Goal: Obtain resource: Download file/media

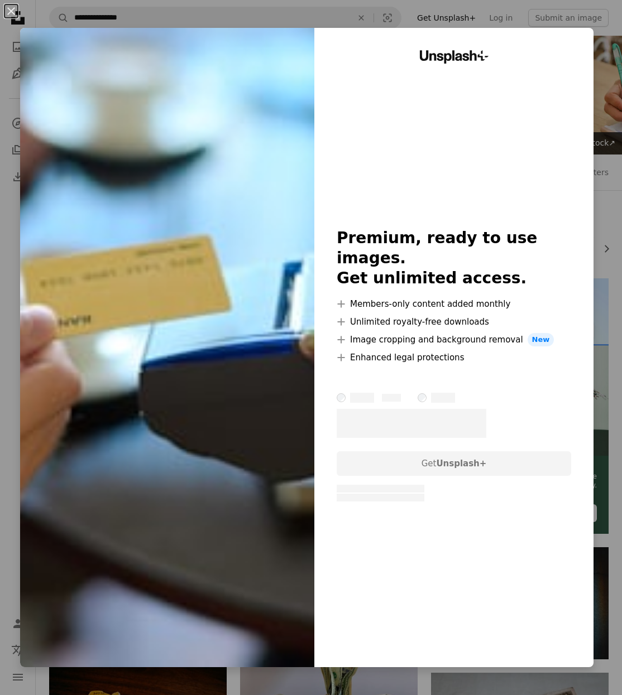
scroll to position [4889, 0]
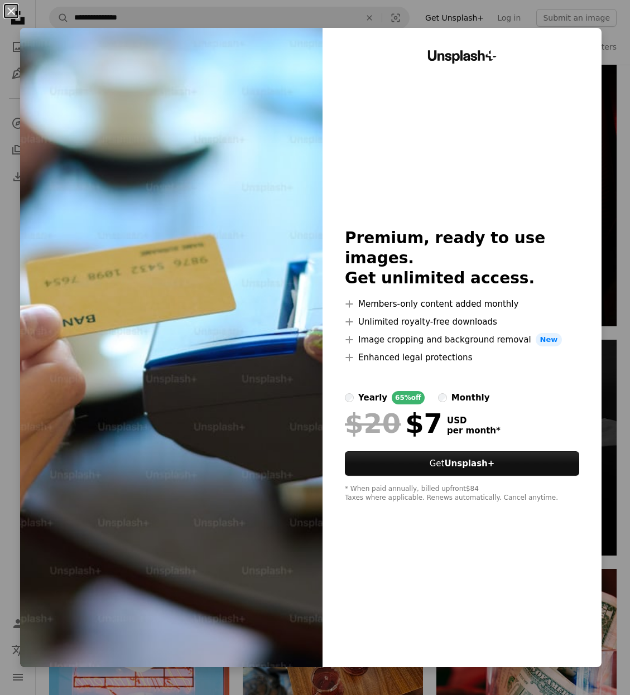
click at [10, 9] on button "An X shape" at bounding box center [10, 10] width 13 height 13
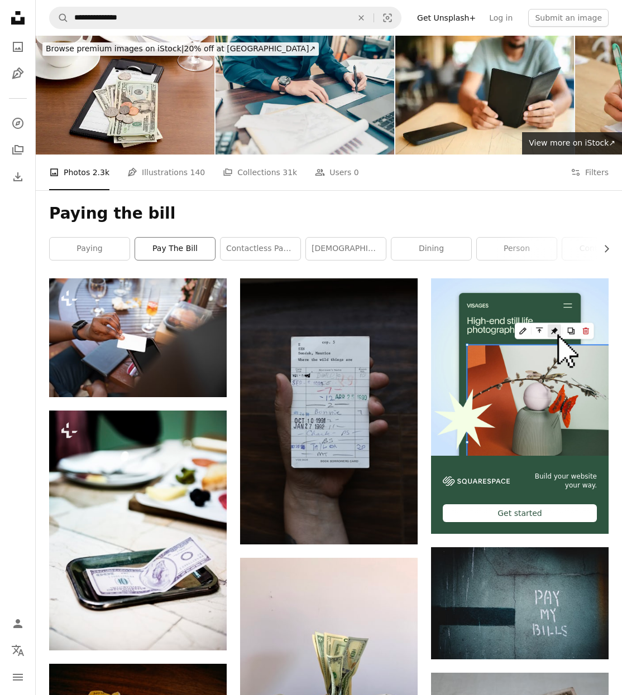
click at [167, 246] on link "pay the bill" at bounding box center [175, 249] width 80 height 22
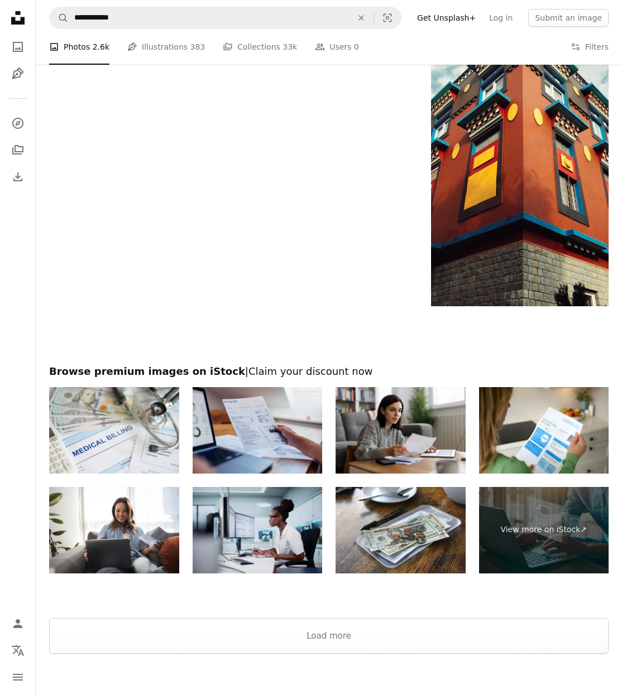
scroll to position [1538, 0]
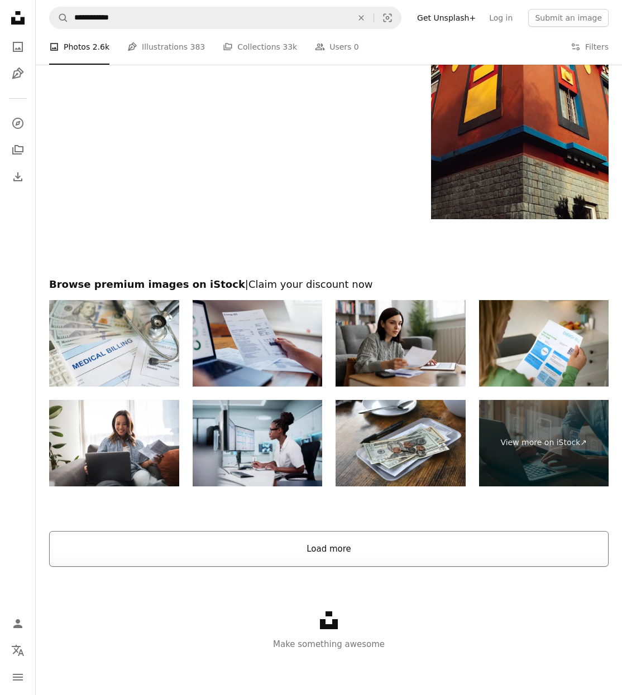
click at [371, 541] on button "Load more" at bounding box center [328, 549] width 559 height 36
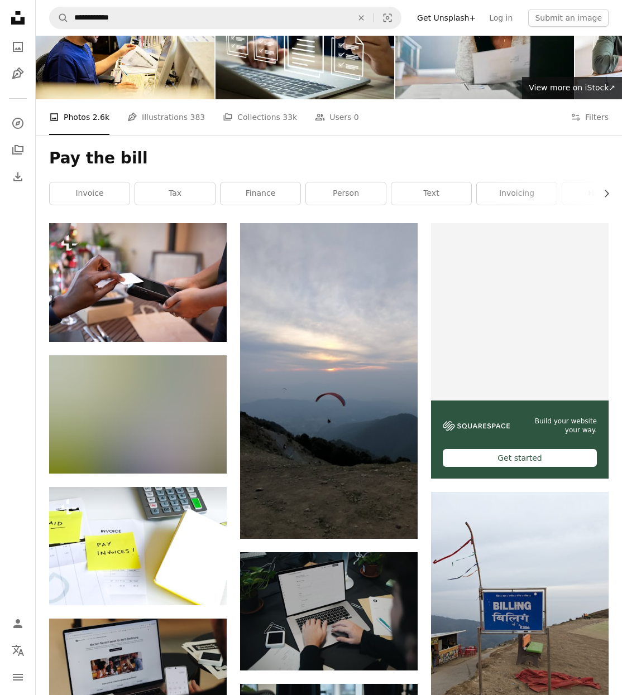
scroll to position [0, 0]
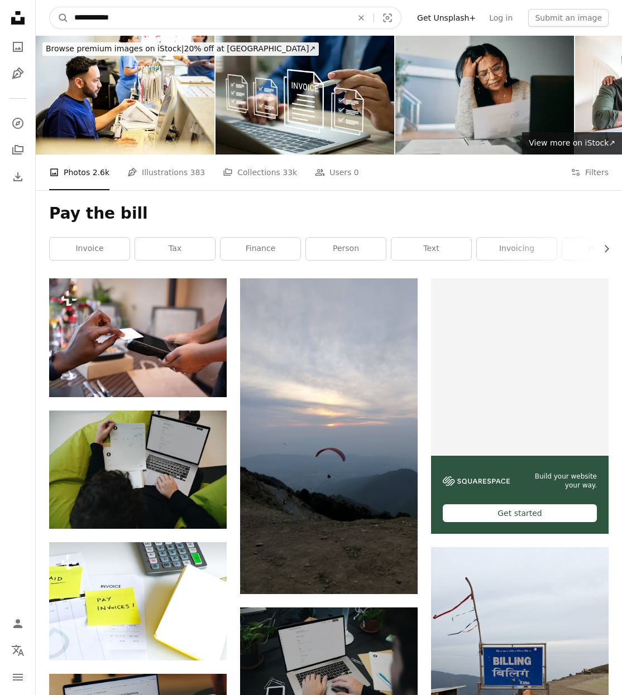
drag, startPoint x: 118, startPoint y: 17, endPoint x: 19, endPoint y: 20, distance: 99.4
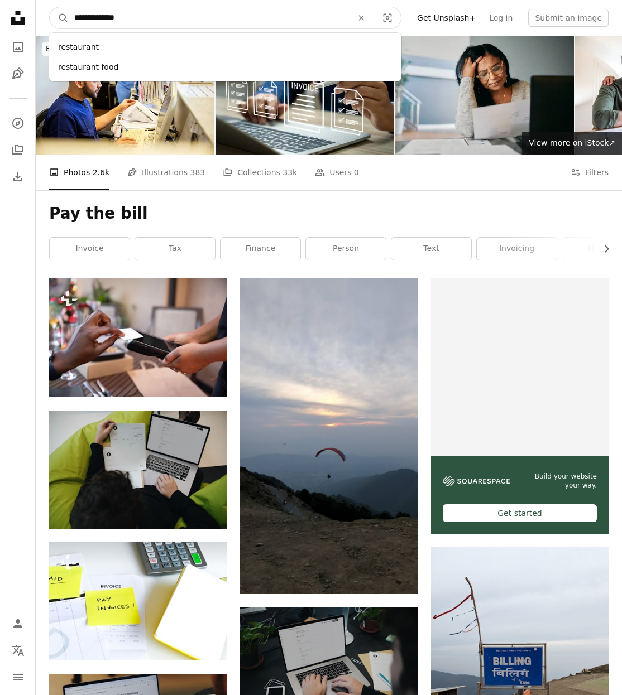
type input "**********"
click button "A magnifying glass" at bounding box center [59, 17] width 19 height 21
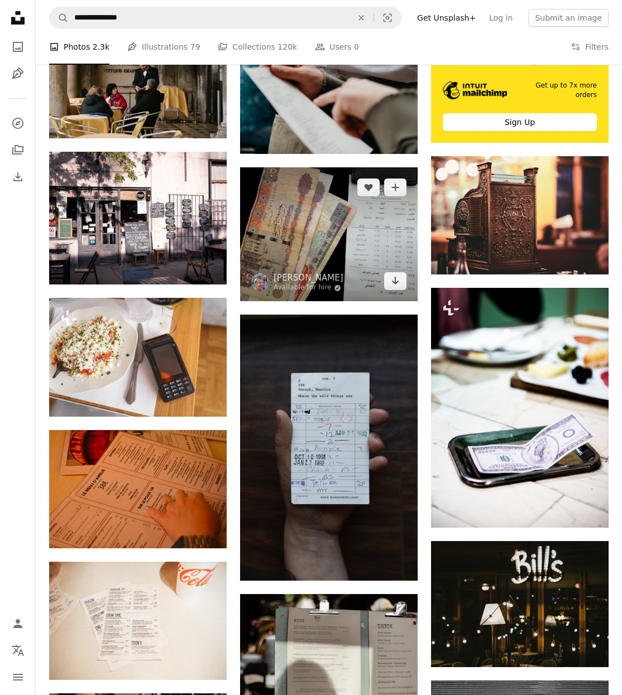
scroll to position [446, 0]
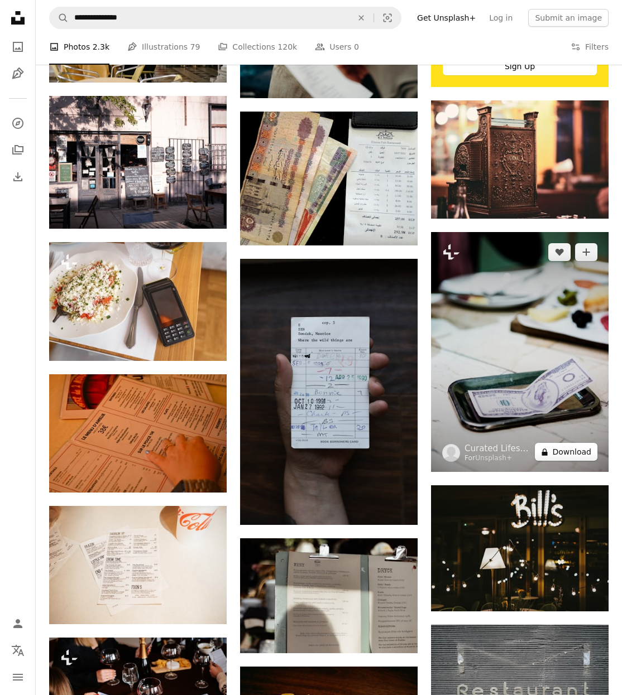
click at [566, 455] on button "A lock Download" at bounding box center [566, 452] width 62 height 18
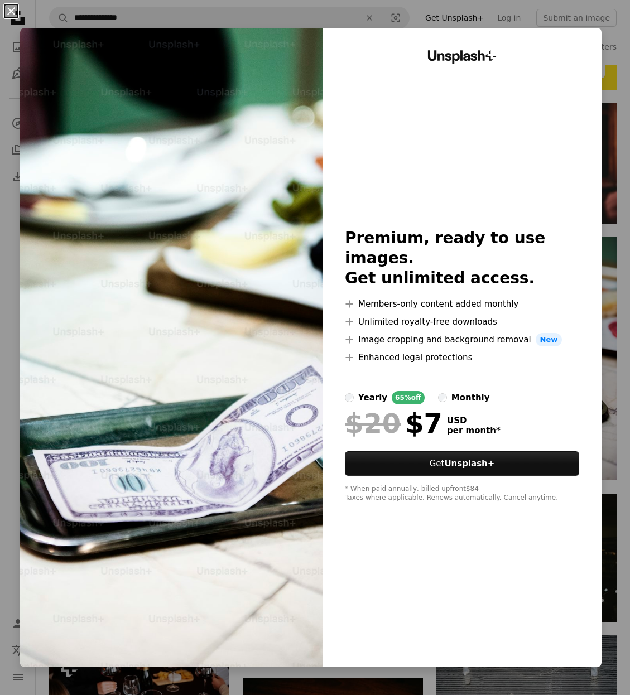
click at [12, 12] on button "An X shape" at bounding box center [10, 10] width 13 height 13
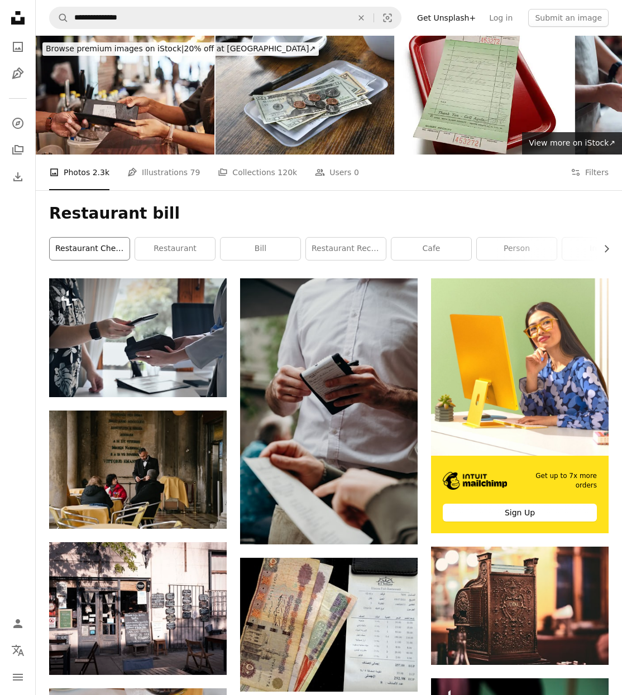
click at [93, 253] on link "restaurant check" at bounding box center [90, 249] width 80 height 22
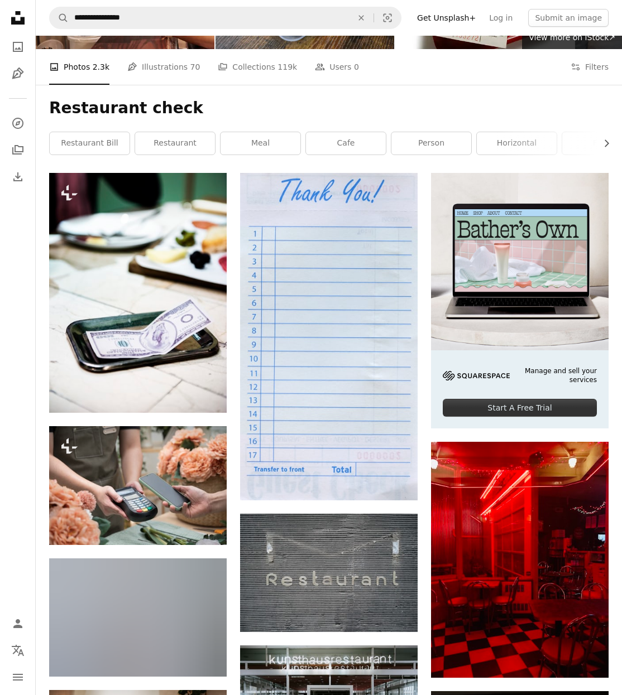
scroll to position [167, 0]
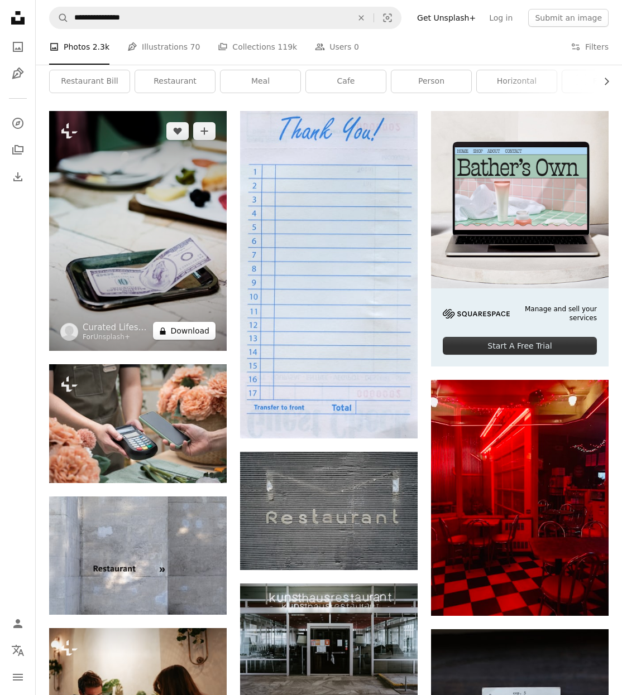
click at [184, 330] on button "A lock Download" at bounding box center [184, 331] width 62 height 18
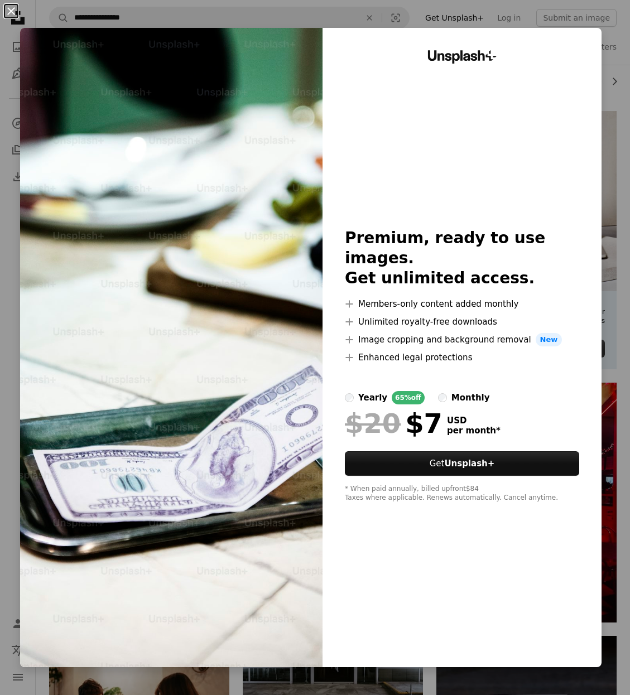
click at [14, 14] on button "An X shape" at bounding box center [10, 10] width 13 height 13
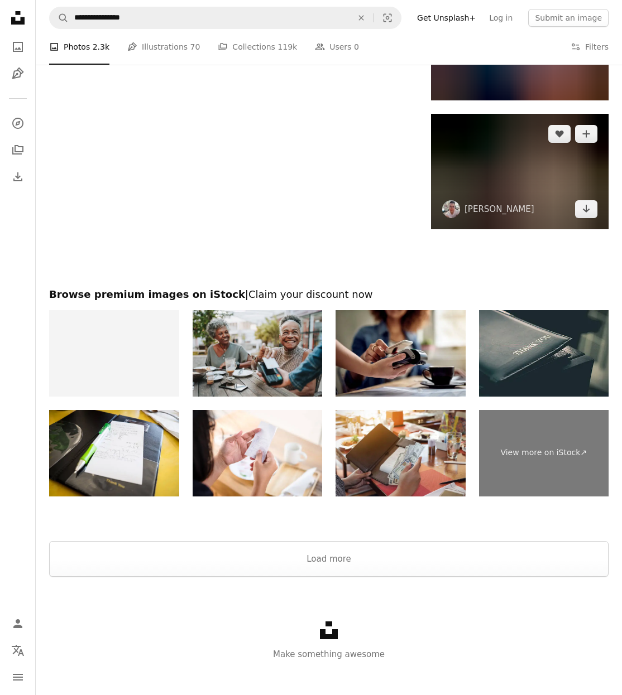
scroll to position [1480, 0]
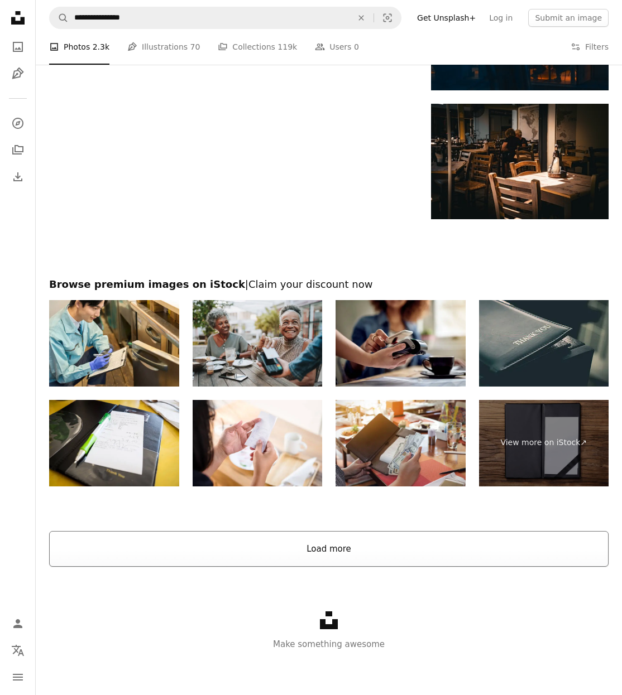
click at [357, 549] on button "Load more" at bounding box center [328, 549] width 559 height 36
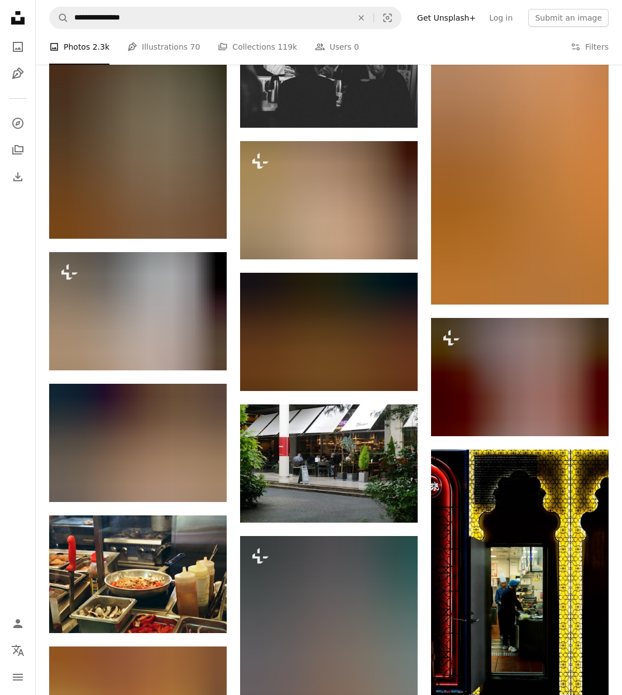
scroll to position [11860, 0]
